Goal: Information Seeking & Learning: Learn about a topic

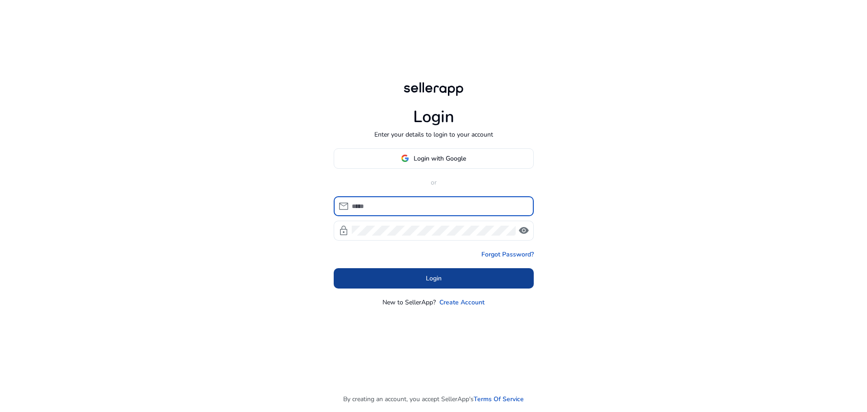
type input "**********"
click at [420, 278] on span at bounding box center [434, 278] width 200 height 22
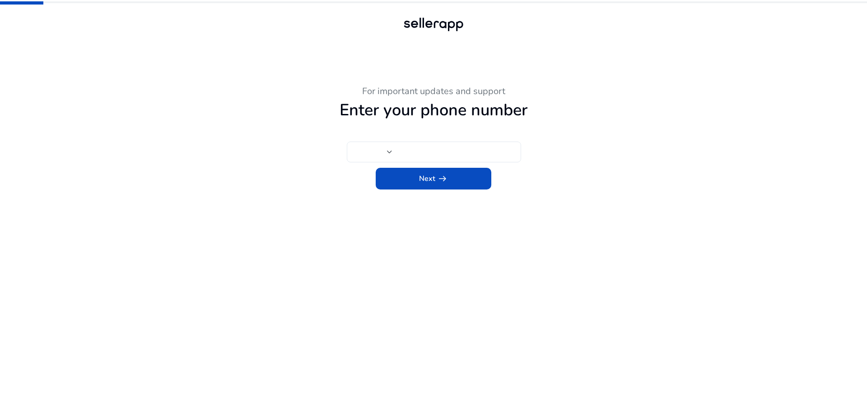
type input "**"
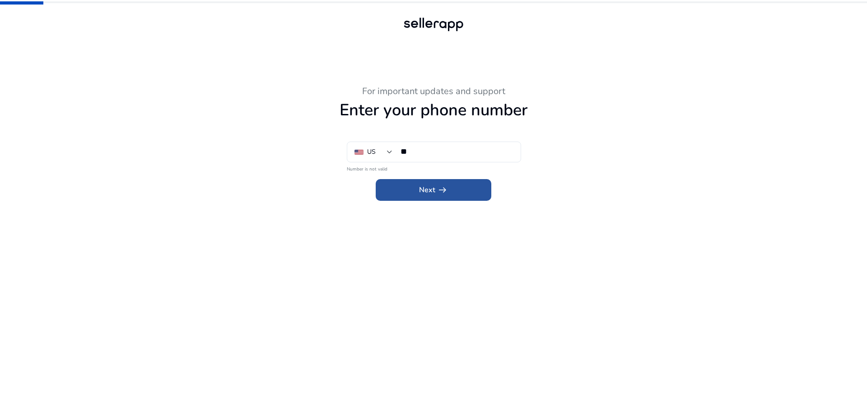
click at [476, 186] on span at bounding box center [434, 190] width 116 height 22
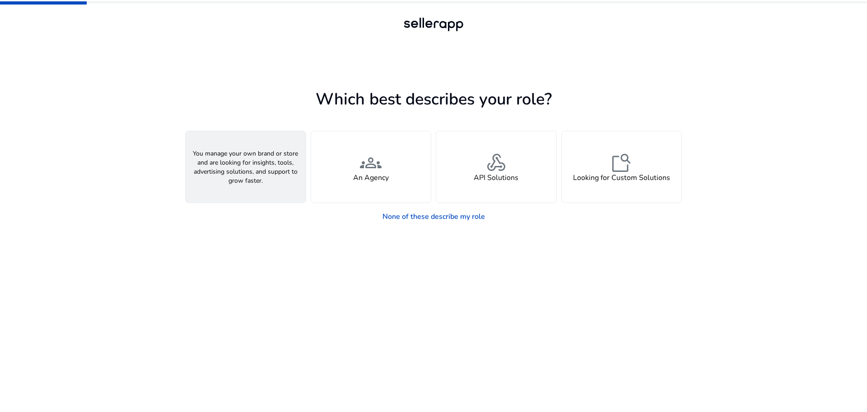
click at [265, 168] on div "person A Seller" at bounding box center [246, 166] width 120 height 71
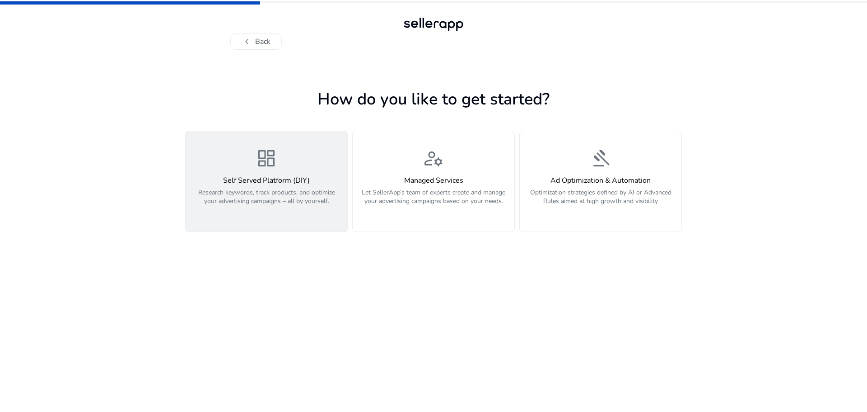
click at [319, 192] on p "Research keywords, track products, and optimize your advertising campaigns – al…" at bounding box center [266, 201] width 151 height 27
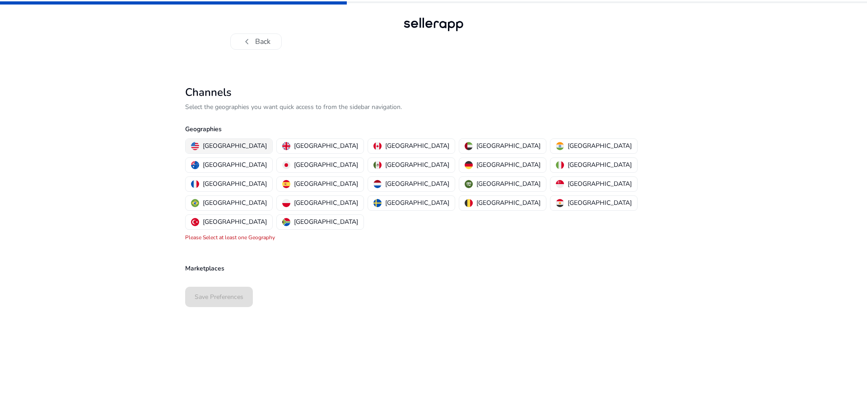
click at [215, 146] on p "[GEOGRAPHIC_DATA]" at bounding box center [235, 145] width 64 height 9
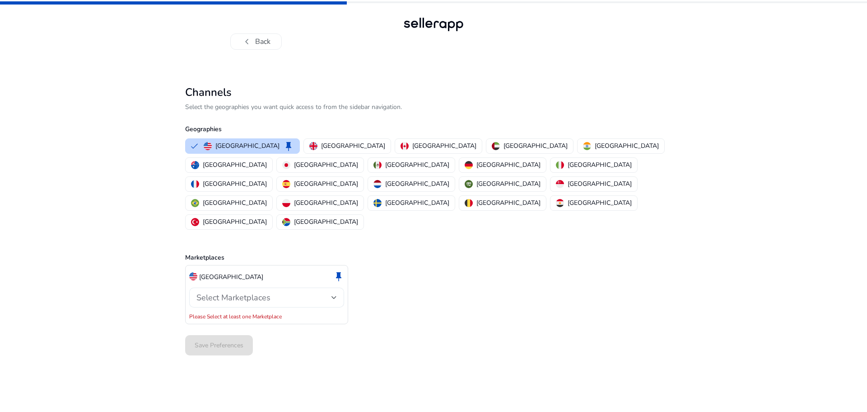
click at [232, 287] on div "Select Marketplaces" at bounding box center [266, 297] width 140 height 20
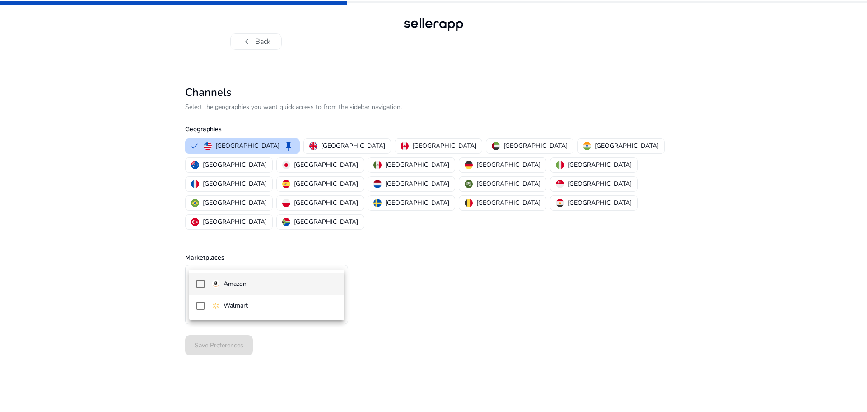
click at [221, 285] on div "Amazon" at bounding box center [229, 284] width 35 height 10
click at [365, 304] on div at bounding box center [433, 206] width 867 height 412
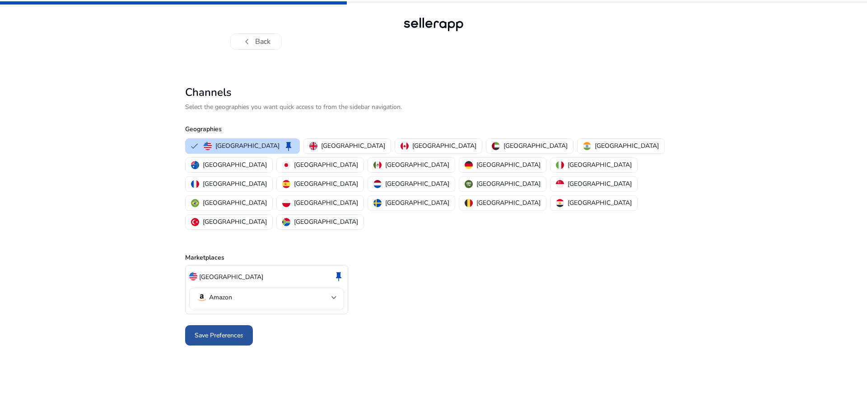
click at [223, 330] on span "Save Preferences" at bounding box center [219, 334] width 49 height 9
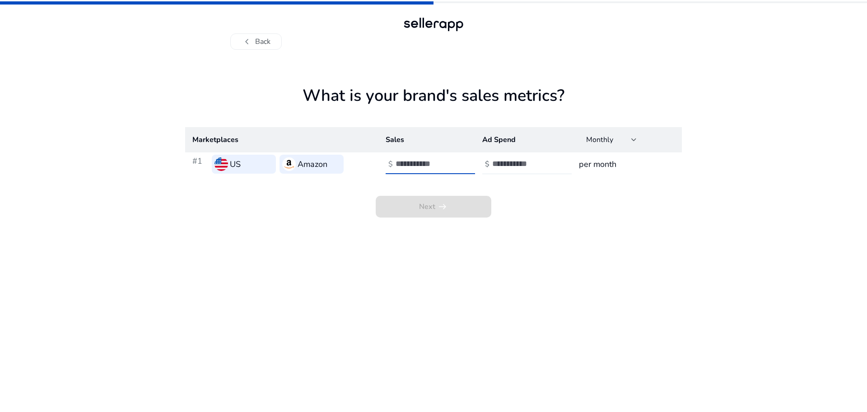
click at [433, 164] on input "number" at bounding box center [426, 164] width 61 height 10
type input "***"
click at [503, 166] on input "number" at bounding box center [522, 164] width 61 height 10
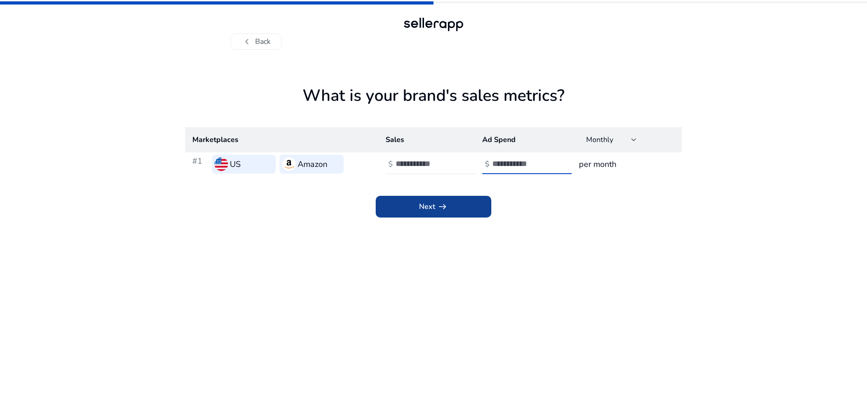
type input "**"
click at [418, 202] on span at bounding box center [434, 207] width 116 height 22
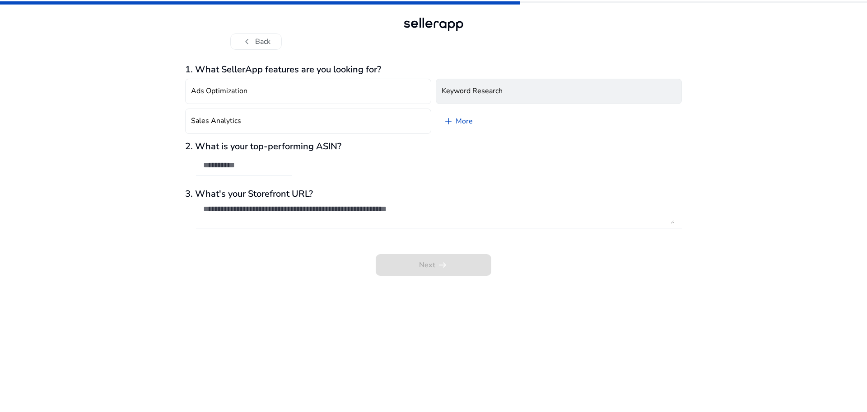
click at [467, 96] on button "Keyword Research" at bounding box center [559, 91] width 246 height 25
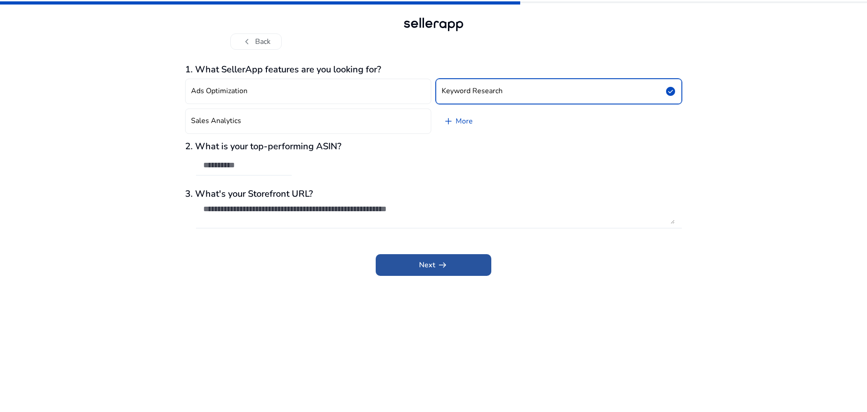
click at [416, 260] on span at bounding box center [434, 265] width 116 height 22
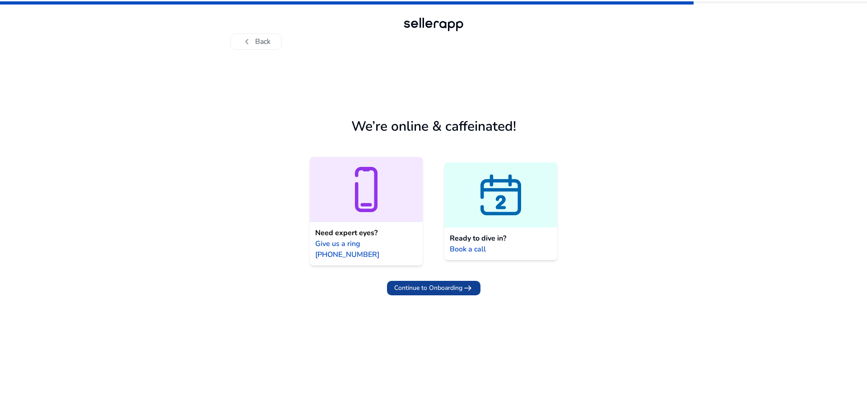
click at [420, 283] on span "Continue to Onboarding" at bounding box center [428, 287] width 68 height 9
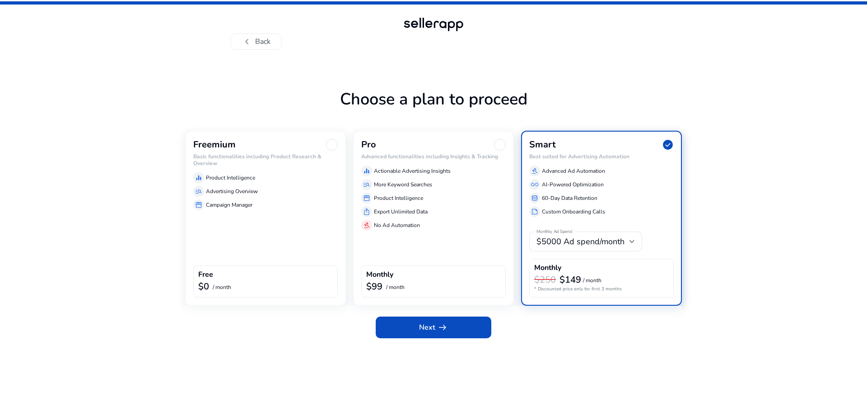
click at [296, 188] on div "manage_search Advertising Overview" at bounding box center [265, 191] width 145 height 11
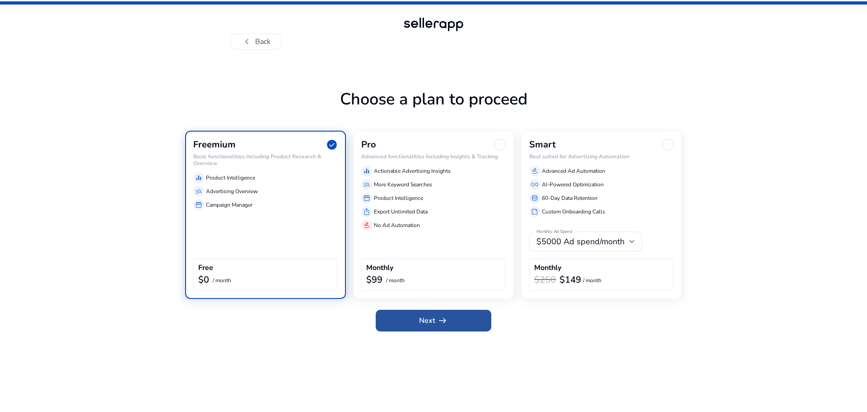
click at [439, 318] on span "arrow_right_alt" at bounding box center [442, 320] width 11 height 11
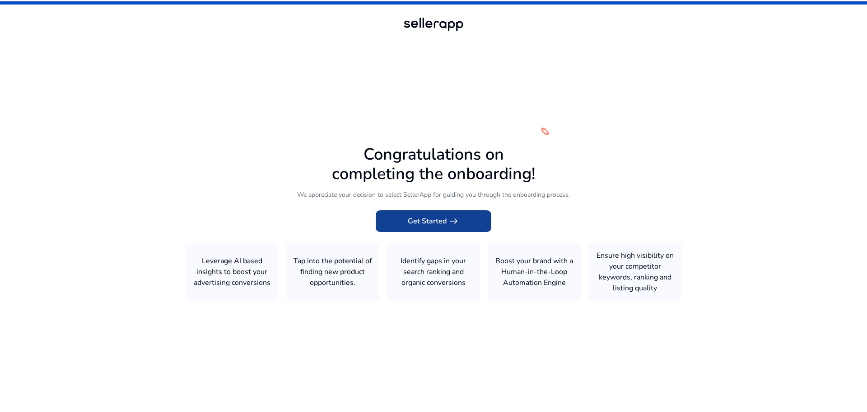
click at [419, 217] on span "Get Started arrow_right_alt" at bounding box center [433, 220] width 51 height 11
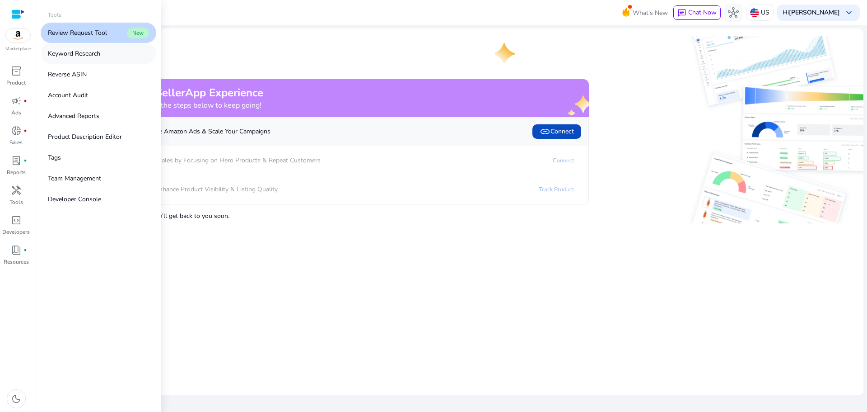
click at [99, 56] on p "Keyword Research" at bounding box center [74, 53] width 52 height 9
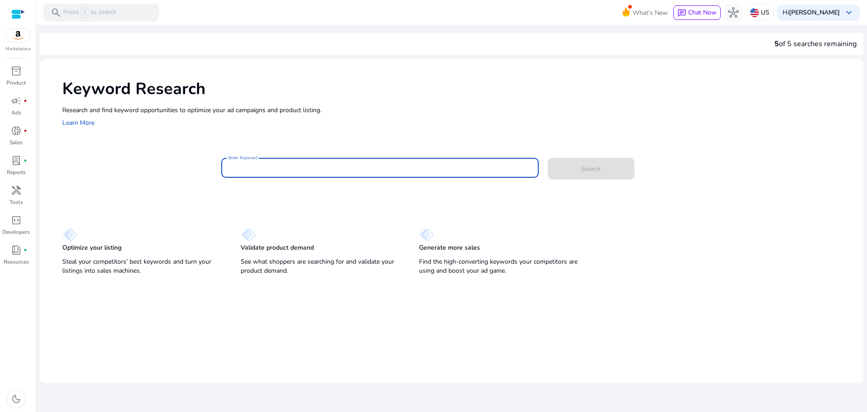
click at [341, 172] on input "Enter Keyword" at bounding box center [380, 168] width 303 height 10
type input "**********"
click at [548, 158] on button "Search" at bounding box center [591, 169] width 87 height 22
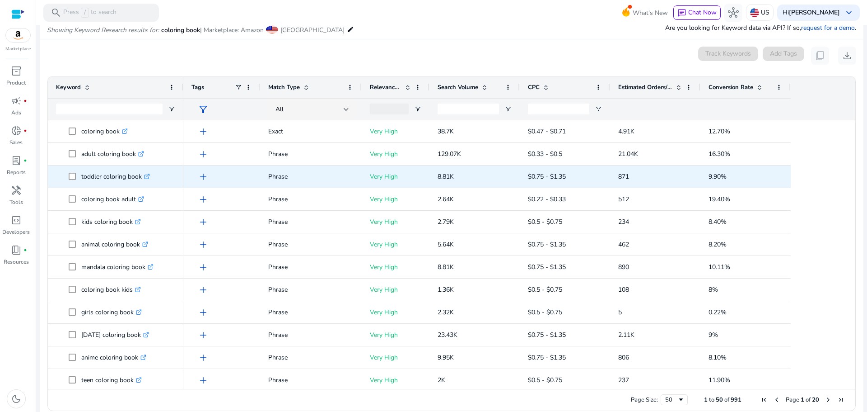
scroll to position [108, 0]
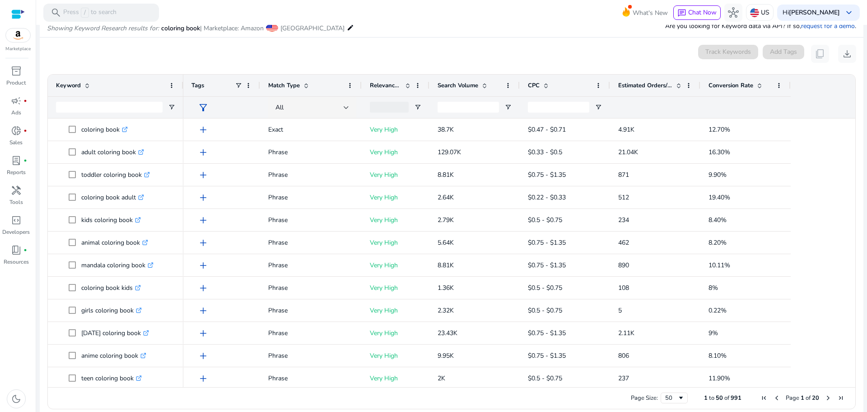
click at [519, 45] on div "0 keyword(s) selected Track Keywords Add Tags content_copy download" at bounding box center [451, 54] width 809 height 18
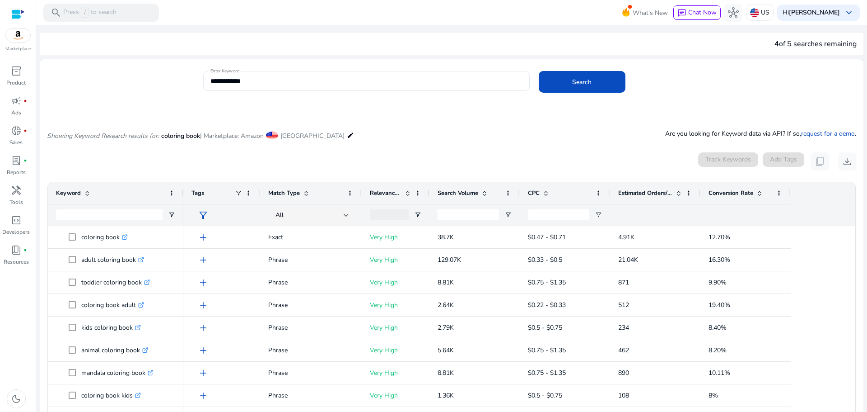
scroll to position [45, 0]
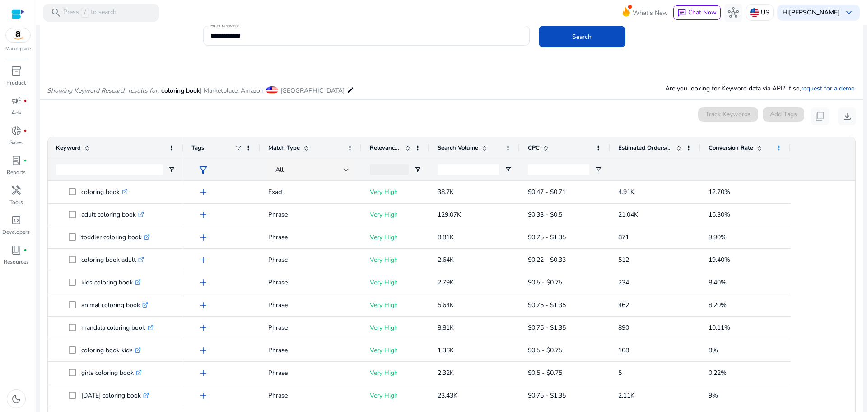
click at [778, 146] on span at bounding box center [779, 147] width 7 height 7
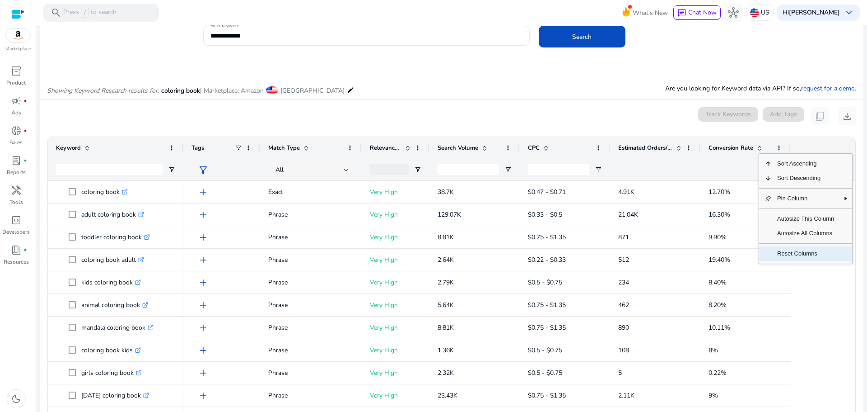
click at [791, 253] on span "Reset Columns" at bounding box center [806, 253] width 68 height 14
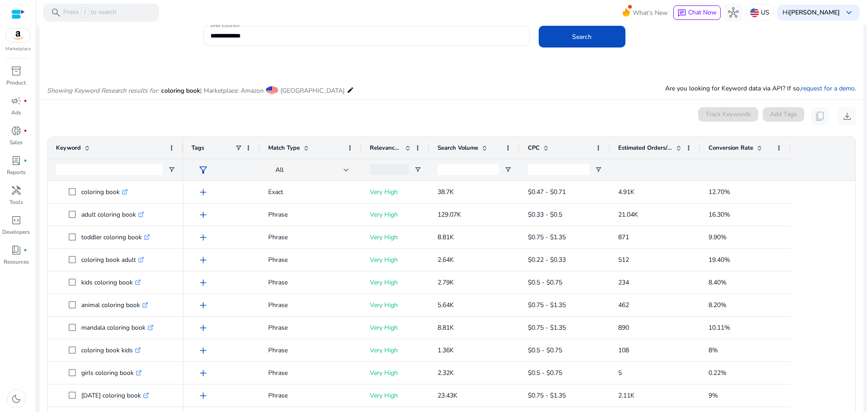
click at [486, 89] on div "Showing Keyword Research results for: coloring book | Marketplace: Amazon Unite…" at bounding box center [452, 80] width 824 height 37
click at [485, 150] on span at bounding box center [484, 147] width 7 height 7
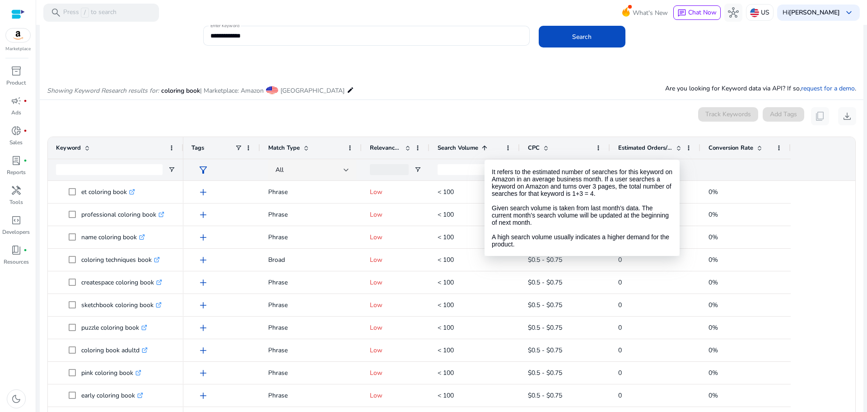
click at [485, 151] on div "Search Volume 1" at bounding box center [470, 147] width 64 height 17
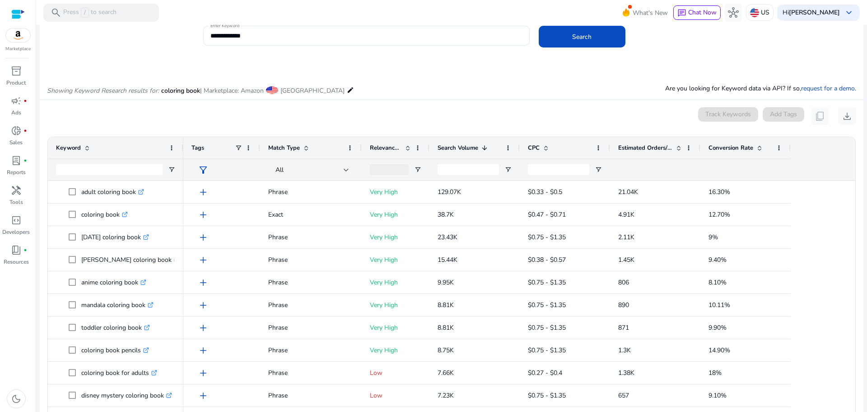
click at [456, 106] on mat-card "0 keyword(s) selected Track Keywords Add Tags content_copy download Press ENTER…" at bounding box center [452, 291] width 824 height 383
click at [558, 97] on div "Showing Keyword Research results for: coloring book | Marketplace: Amazon Unite…" at bounding box center [452, 80] width 824 height 37
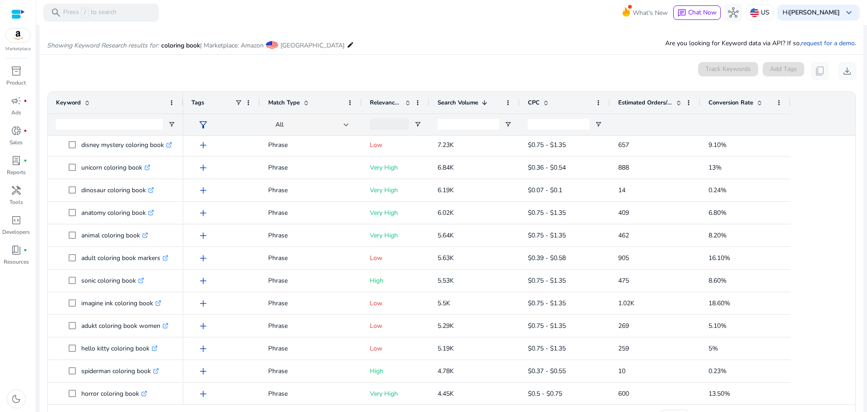
scroll to position [0, 0]
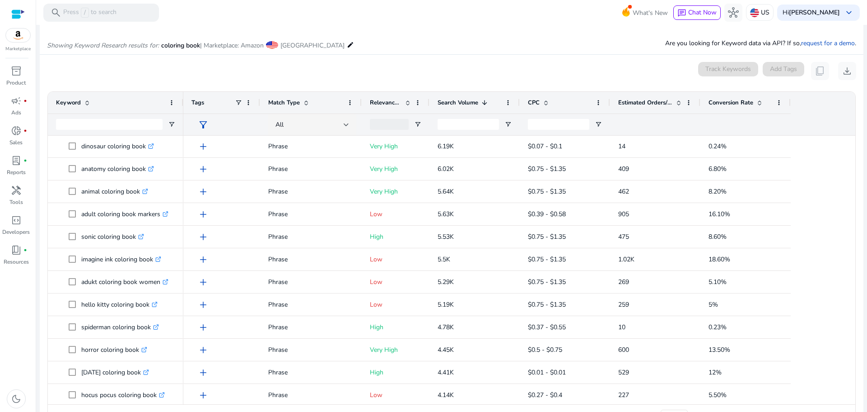
click at [760, 106] on span at bounding box center [759, 102] width 7 height 7
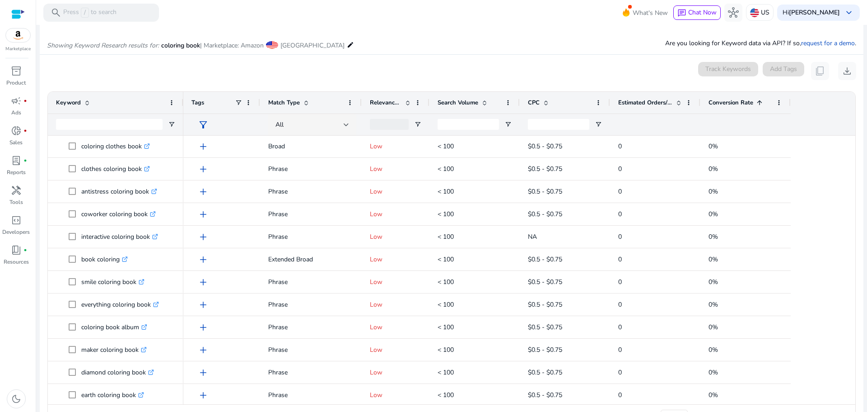
click at [760, 101] on span at bounding box center [759, 102] width 7 height 7
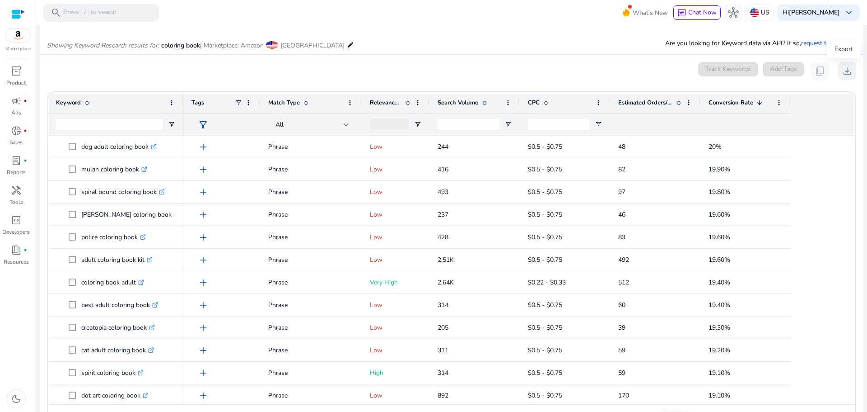
click at [842, 70] on span "download" at bounding box center [847, 70] width 11 height 11
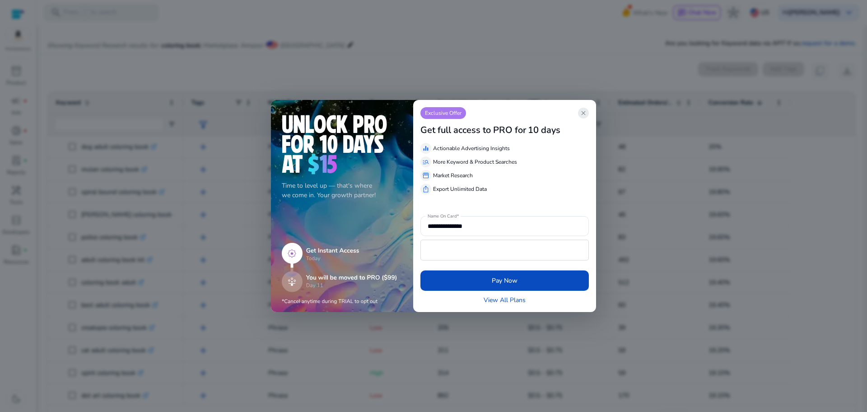
click at [585, 112] on span "close" at bounding box center [583, 112] width 7 height 7
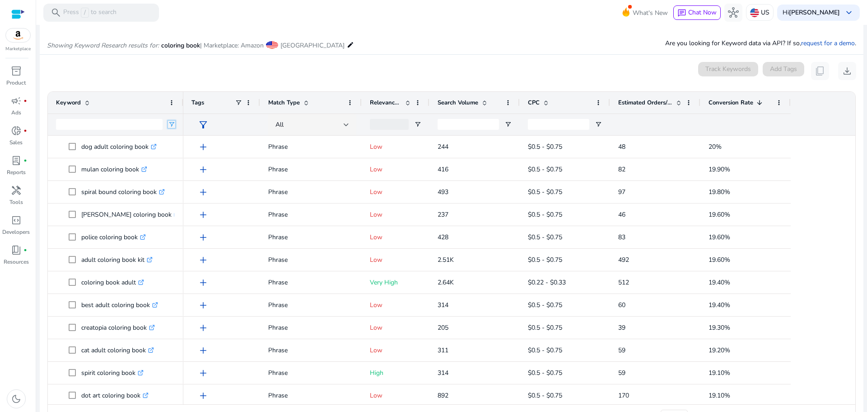
click at [171, 124] on span "Open Filter Menu" at bounding box center [171, 124] width 7 height 7
click at [622, 53] on div "Showing Keyword Research results for: coloring book | Marketplace: Amazon Unite…" at bounding box center [452, 35] width 824 height 37
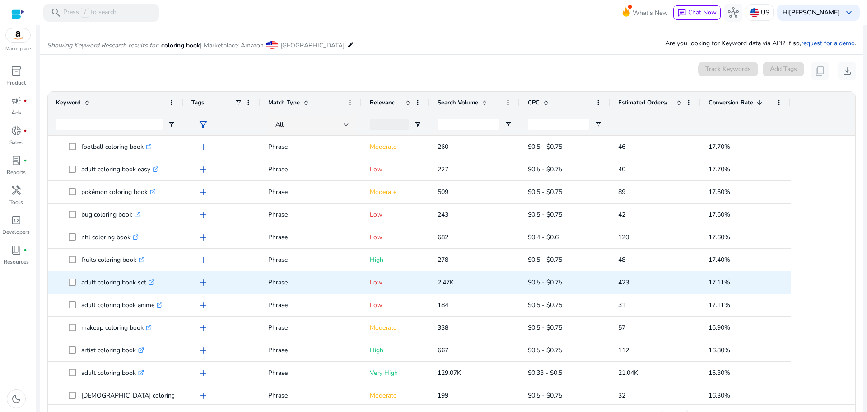
scroll to position [587, 0]
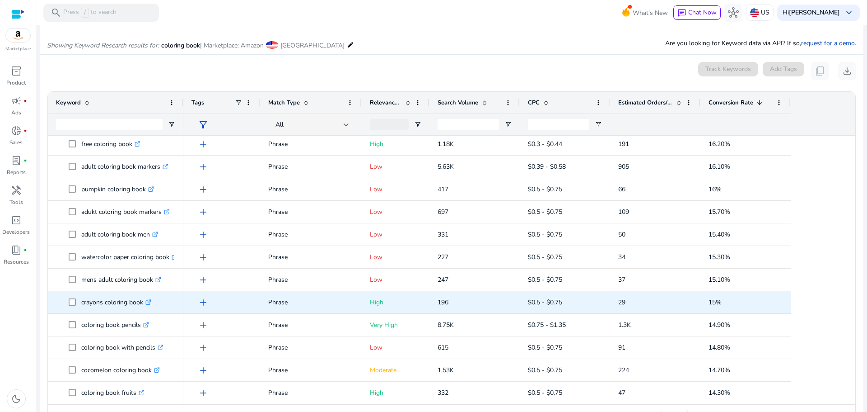
scroll to position [117, 0]
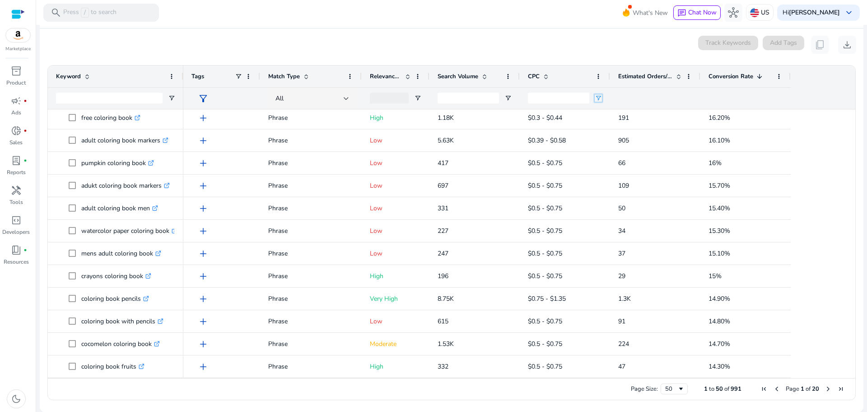
click at [600, 99] on span "Open Filter Menu" at bounding box center [598, 97] width 7 height 7
click at [628, 115] on div "Equals" at bounding box center [630, 115] width 55 height 7
click at [617, 132] on input "Filter Value" at bounding box center [634, 129] width 70 height 11
type input "*"
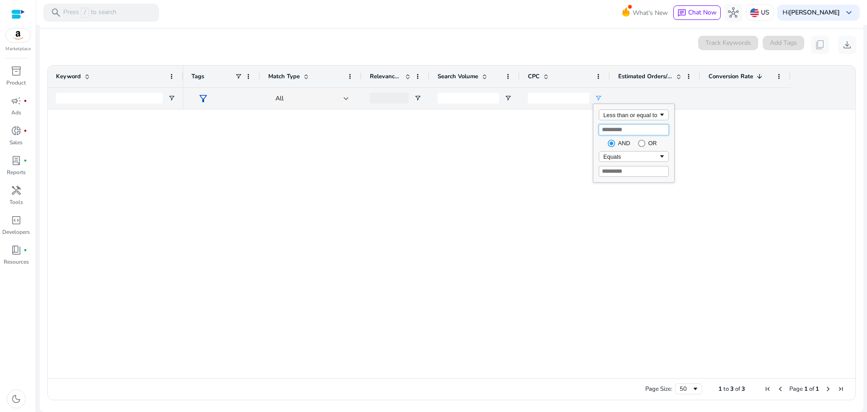
scroll to position [0, 0]
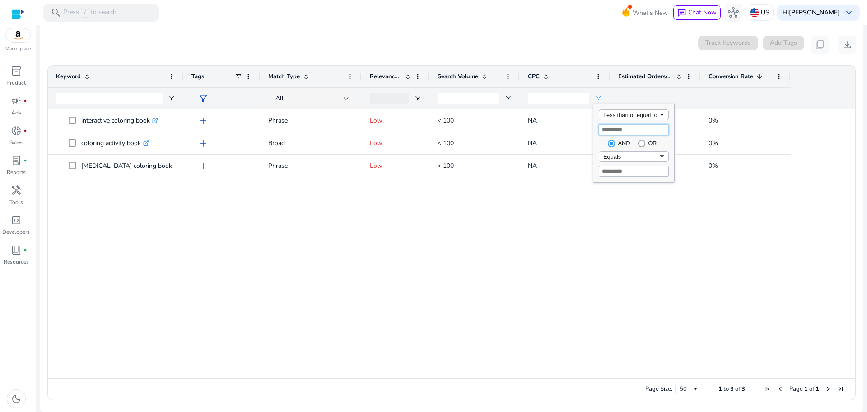
type input "***"
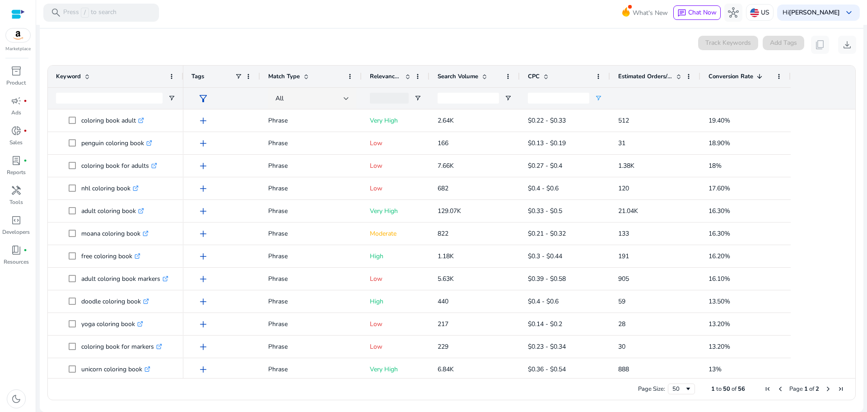
click at [681, 98] on div at bounding box center [655, 98] width 74 height 21
click at [173, 77] on span at bounding box center [171, 76] width 7 height 7
click at [136, 98] on input "Keyword Filter Input" at bounding box center [109, 98] width 107 height 11
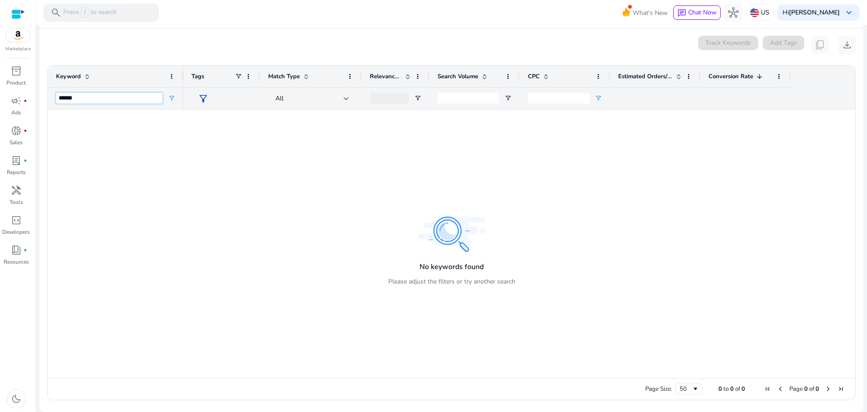
type input "******"
drag, startPoint x: 129, startPoint y: 99, endPoint x: 36, endPoint y: 96, distance: 93.1
click at [36, 96] on mat-sidenav-container "**********" at bounding box center [433, 206] width 867 height 412
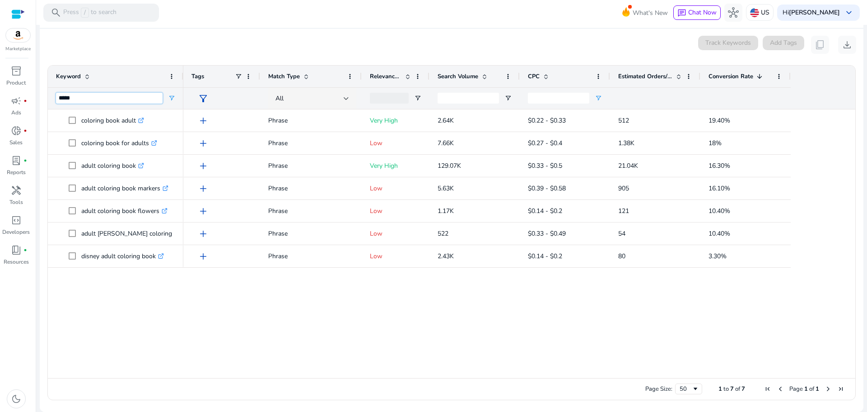
type input "*****"
click at [599, 98] on span "Open Filter Menu" at bounding box center [598, 97] width 7 height 7
click at [644, 114] on div "Less than or equal to" at bounding box center [630, 115] width 55 height 7
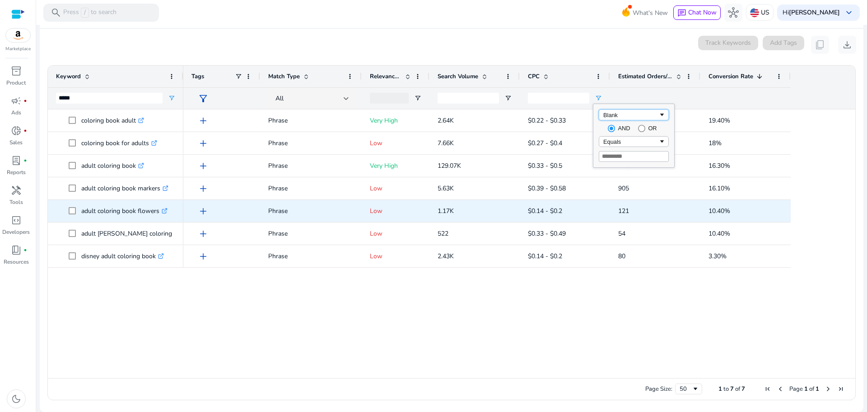
type input "*****"
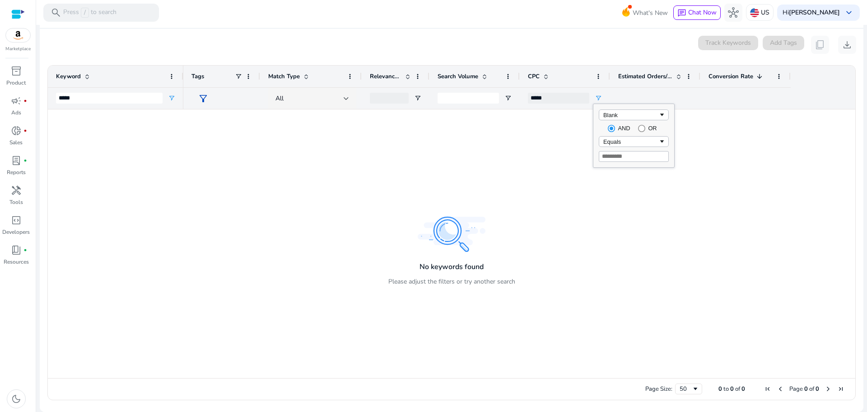
click at [580, 48] on div "0 keyword(s) selected Track Keywords Add Tags content_copy download" at bounding box center [451, 45] width 809 height 18
click at [597, 101] on span "Open Filter Menu" at bounding box center [598, 97] width 7 height 7
click at [646, 117] on div "Blank" at bounding box center [630, 115] width 55 height 7
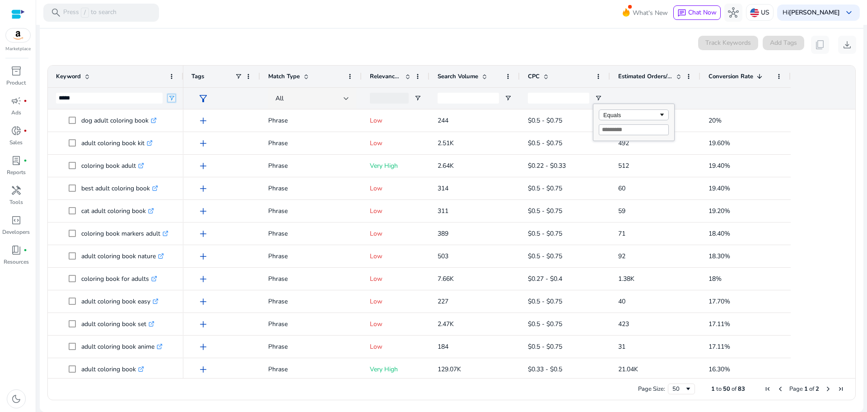
click at [174, 100] on span "Open Filter Menu" at bounding box center [171, 97] width 7 height 7
click at [135, 51] on div "0 keyword(s) selected Track Keywords Add Tags content_copy download" at bounding box center [451, 45] width 809 height 18
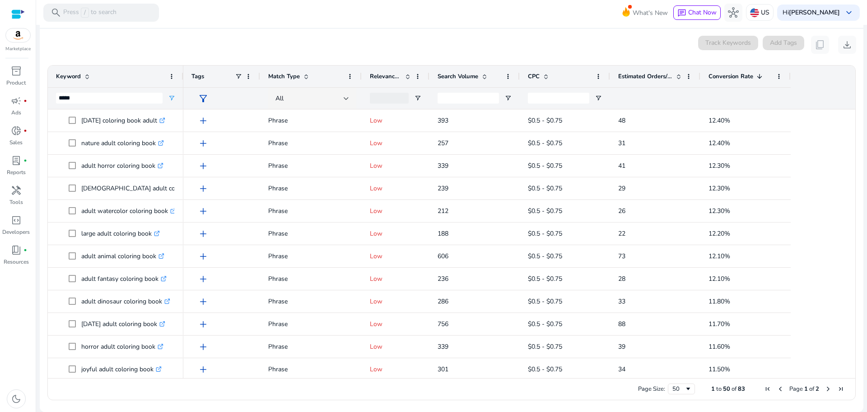
click at [632, 72] on span "Estimated Orders/Month" at bounding box center [645, 76] width 54 height 8
click at [645, 73] on span "Estimated Orders/Month" at bounding box center [645, 76] width 54 height 8
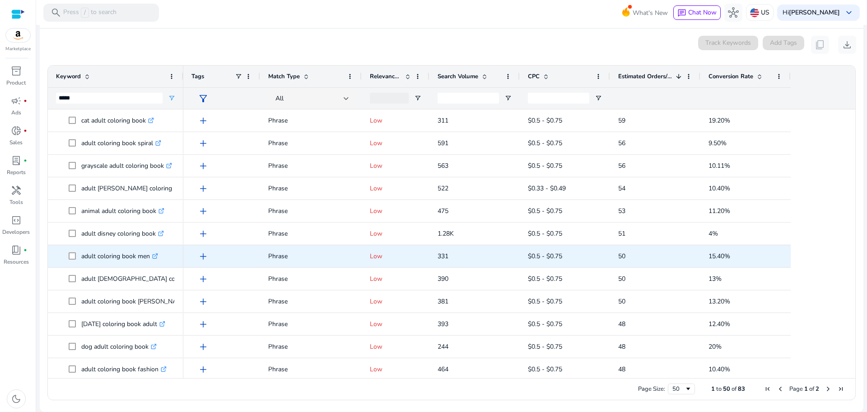
click at [154, 255] on icon at bounding box center [155, 256] width 5 height 5
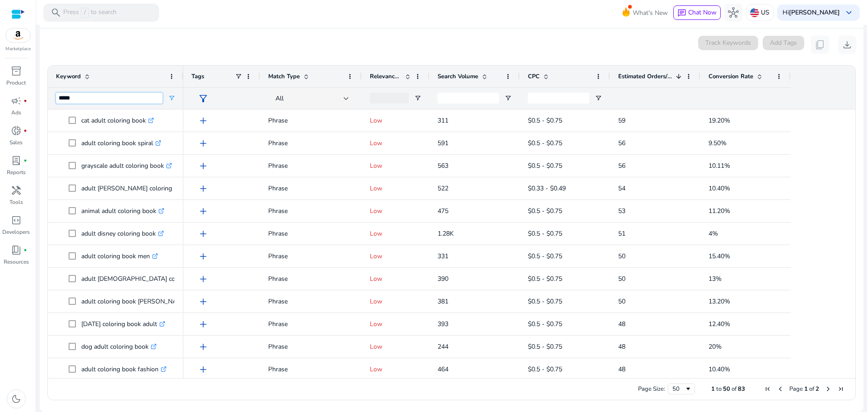
drag, startPoint x: 111, startPoint y: 97, endPoint x: 46, endPoint y: 104, distance: 65.0
click at [46, 104] on ag-grid-angular "Press SPACE to select this row. Drag here to set row groups Drag here to set co…" at bounding box center [451, 233] width 823 height 344
click at [173, 100] on span "Open Filter Menu" at bounding box center [171, 97] width 7 height 7
click at [215, 114] on div "Contains" at bounding box center [204, 115] width 55 height 7
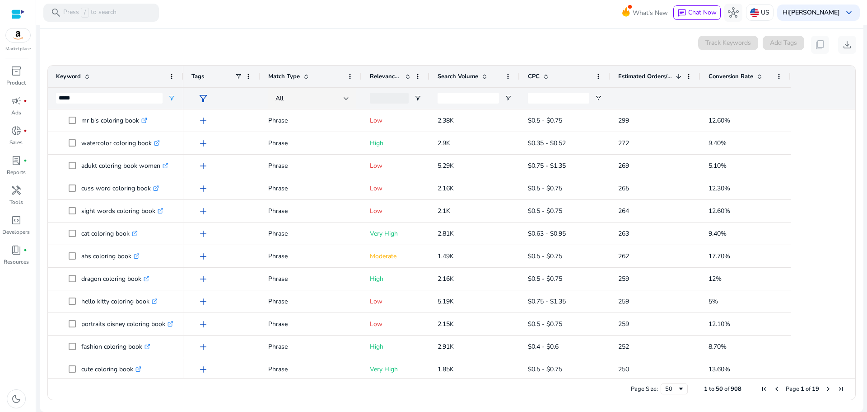
click at [166, 38] on div "0 keyword(s) selected Track Keywords Add Tags content_copy download" at bounding box center [451, 45] width 809 height 18
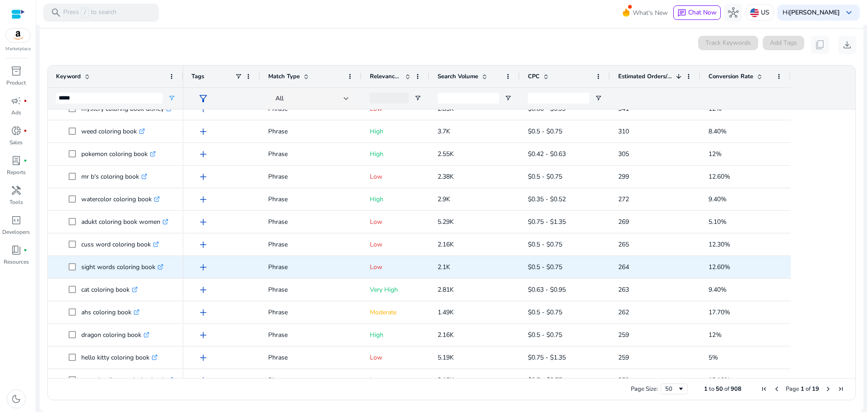
scroll to position [497, 0]
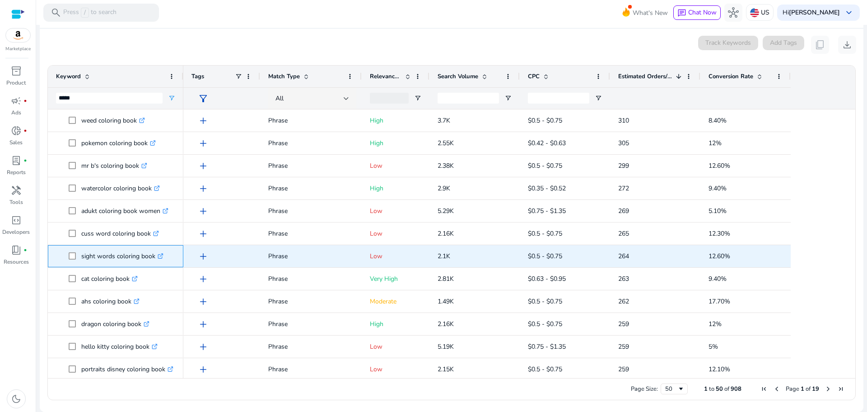
click at [161, 257] on icon ".st0{fill:#2c8af8}" at bounding box center [161, 256] width 6 height 6
